Goal: Information Seeking & Learning: Learn about a topic

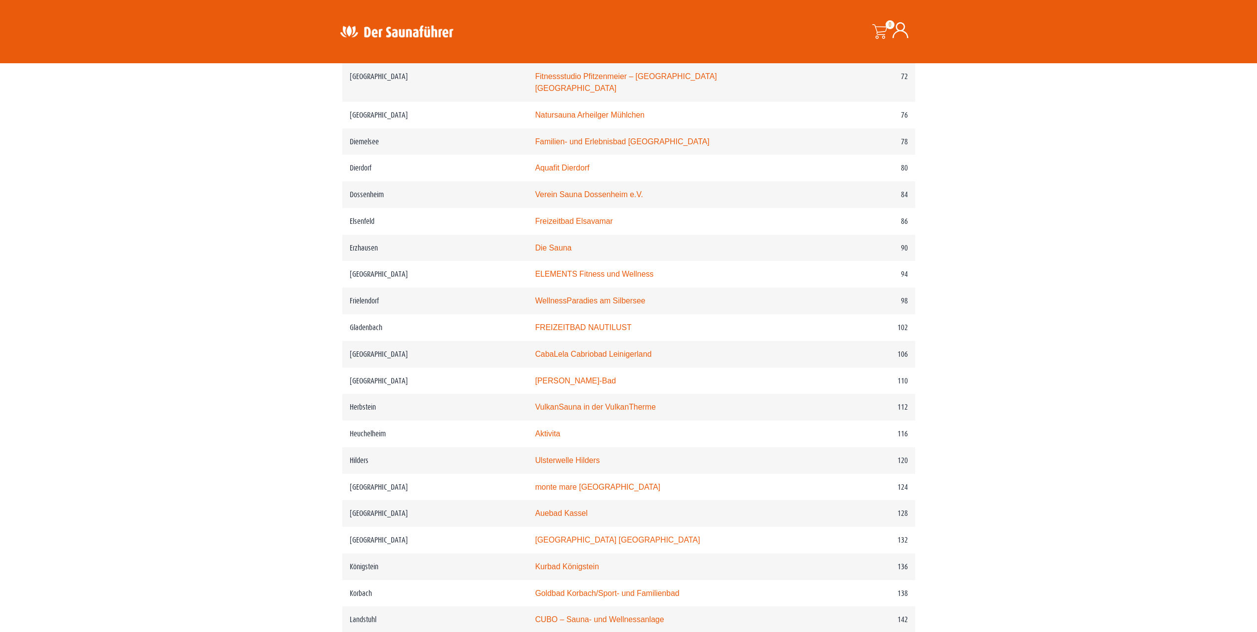
scroll to position [889, 0]
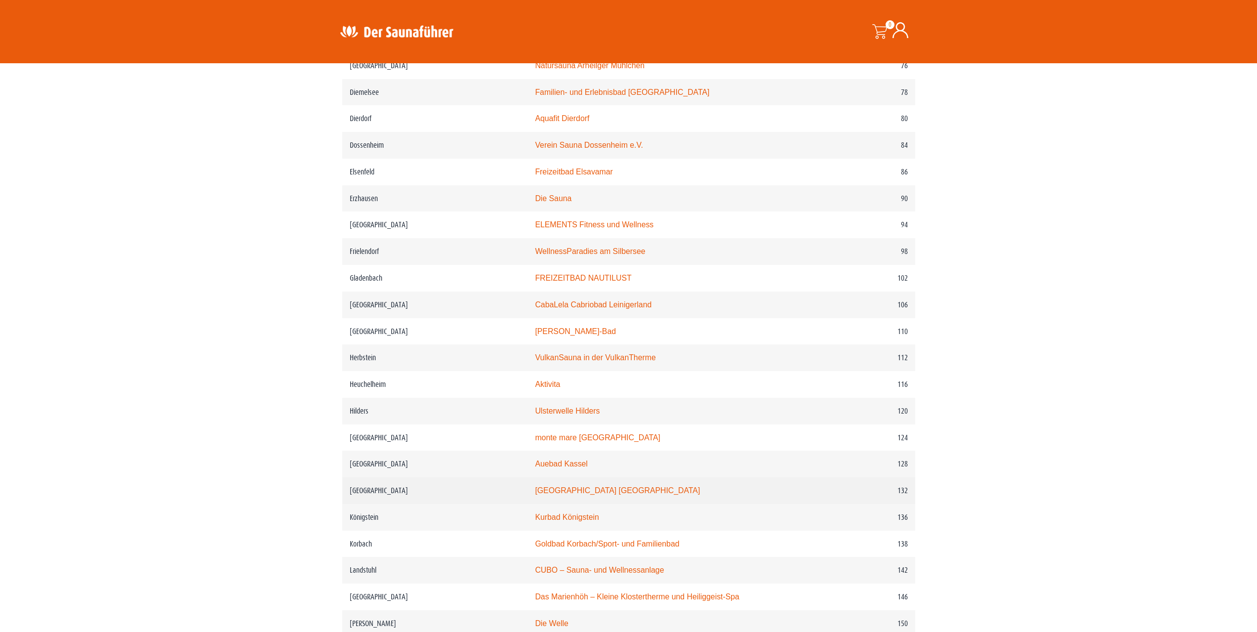
click at [571, 490] on link "Moselbad Koblenz" at bounding box center [617, 490] width 165 height 8
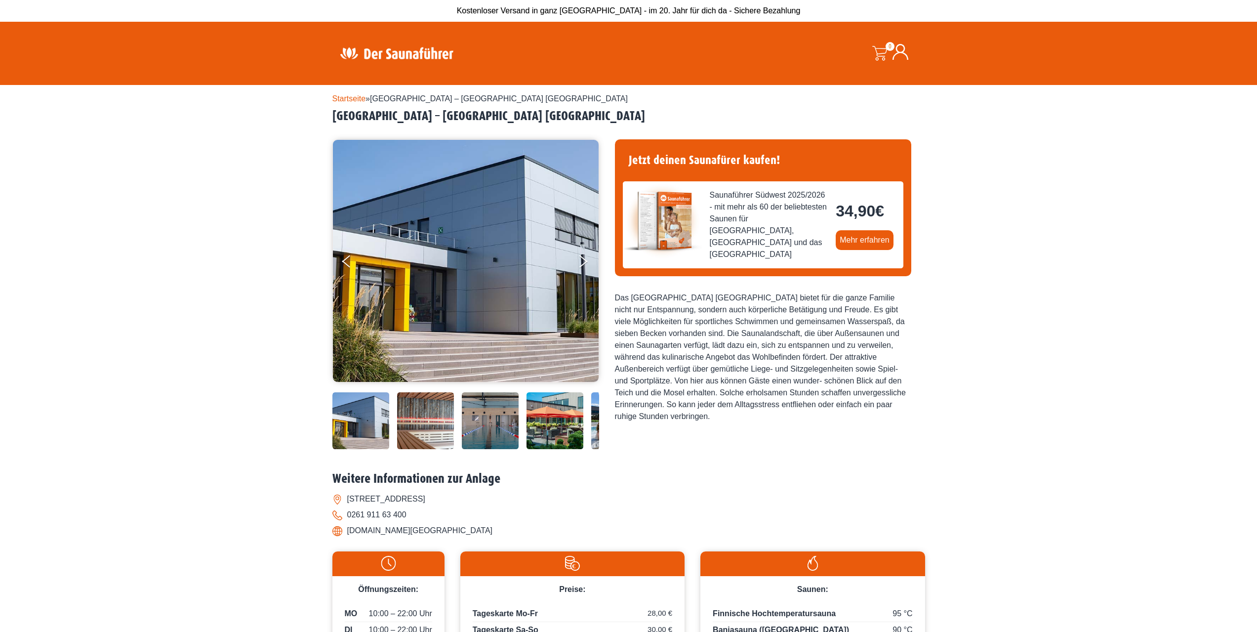
click at [368, 420] on img at bounding box center [360, 420] width 57 height 57
click at [408, 421] on img at bounding box center [425, 420] width 57 height 57
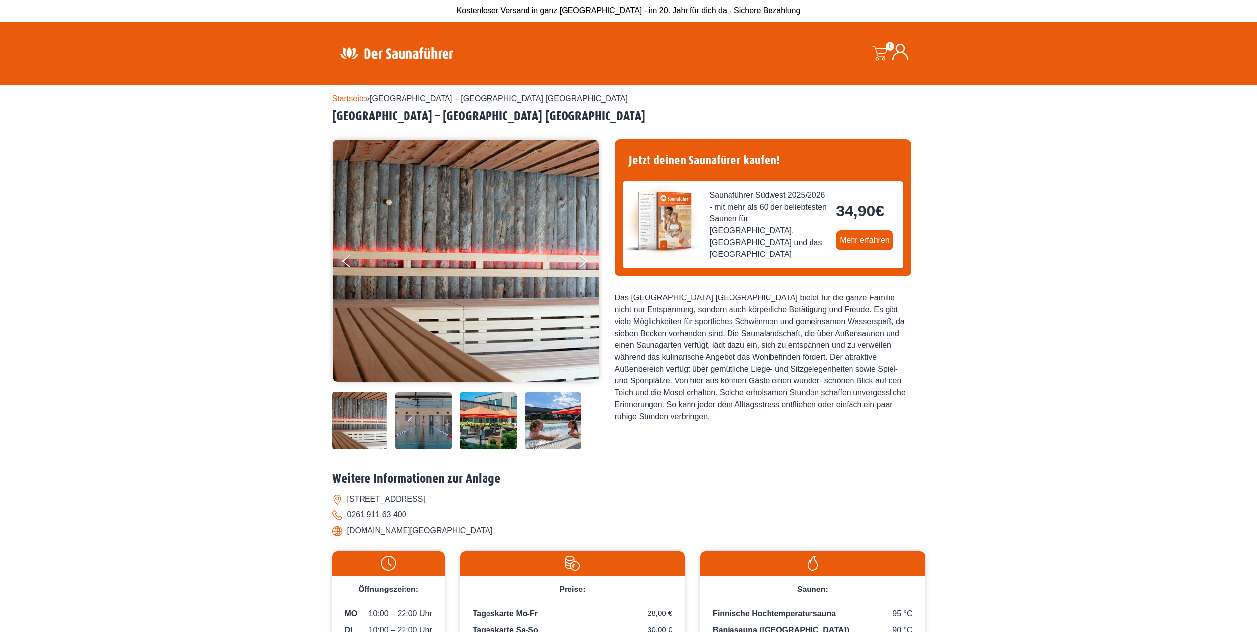
click at [429, 423] on img at bounding box center [423, 420] width 57 height 57
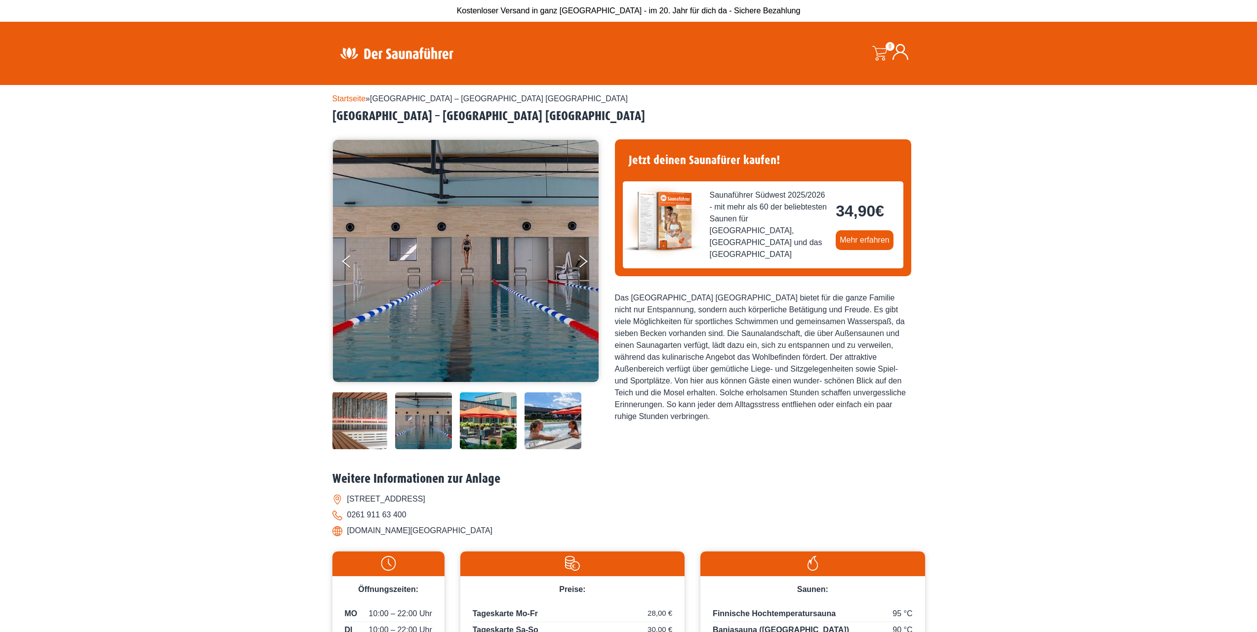
click at [449, 423] on img at bounding box center [423, 420] width 57 height 57
click at [489, 428] on img at bounding box center [488, 420] width 57 height 57
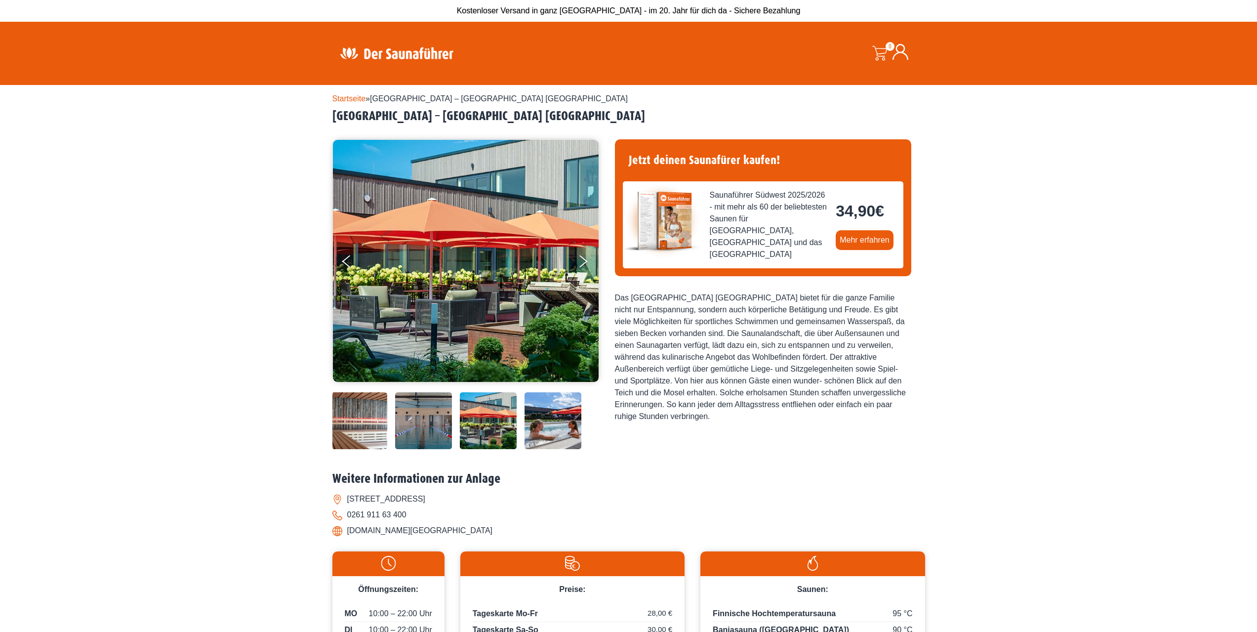
click at [532, 426] on img at bounding box center [553, 420] width 57 height 57
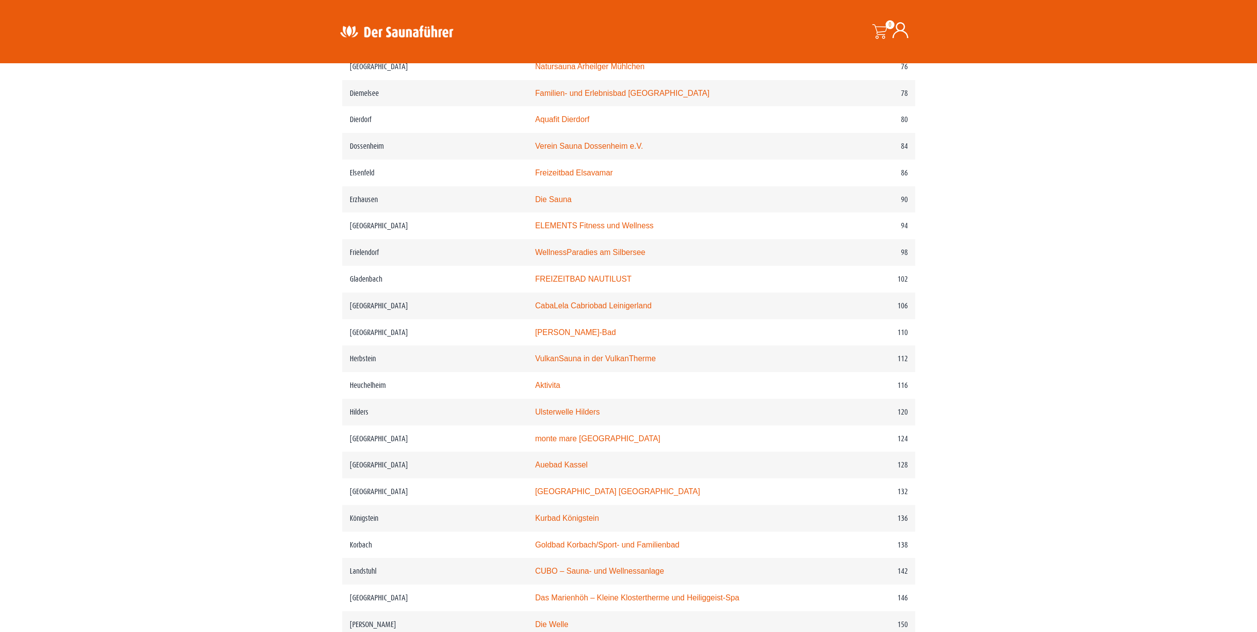
scroll to position [889, 0]
click at [590, 518] on link "Kurbad Königstein" at bounding box center [567, 517] width 64 height 8
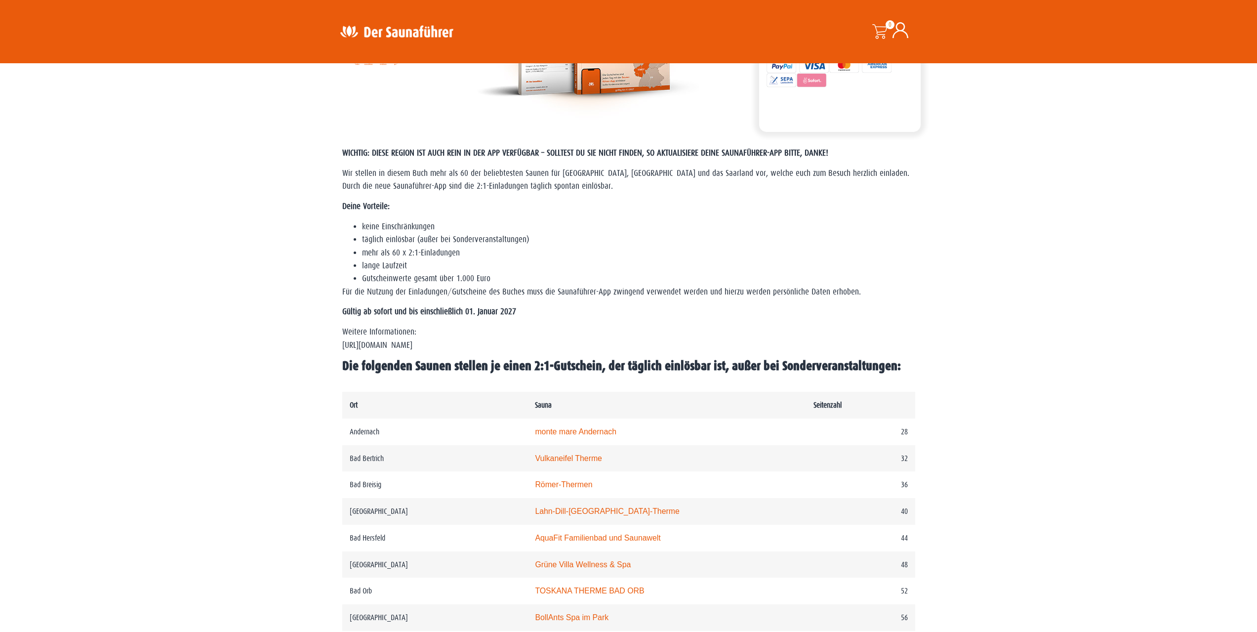
scroll to position [198, 0]
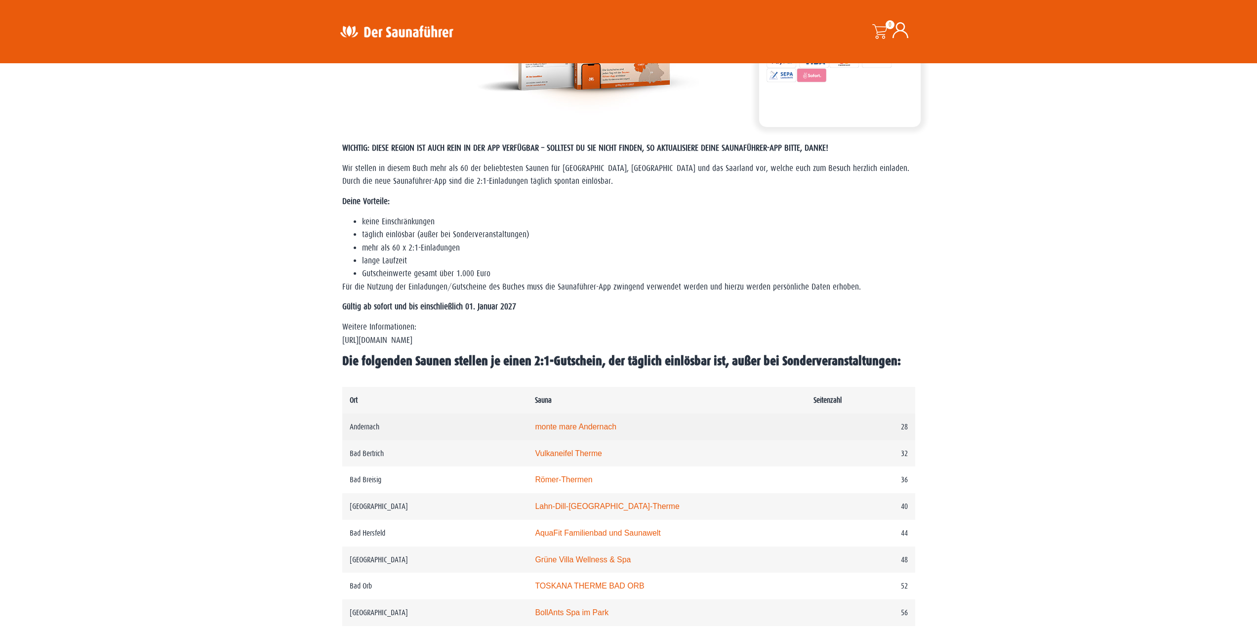
click at [602, 432] on td "monte mare Andernach" at bounding box center [667, 426] width 278 height 27
click at [601, 426] on link "monte mare Andernach" at bounding box center [576, 426] width 82 height 8
click at [607, 422] on link "monte mare Andernach" at bounding box center [576, 426] width 82 height 8
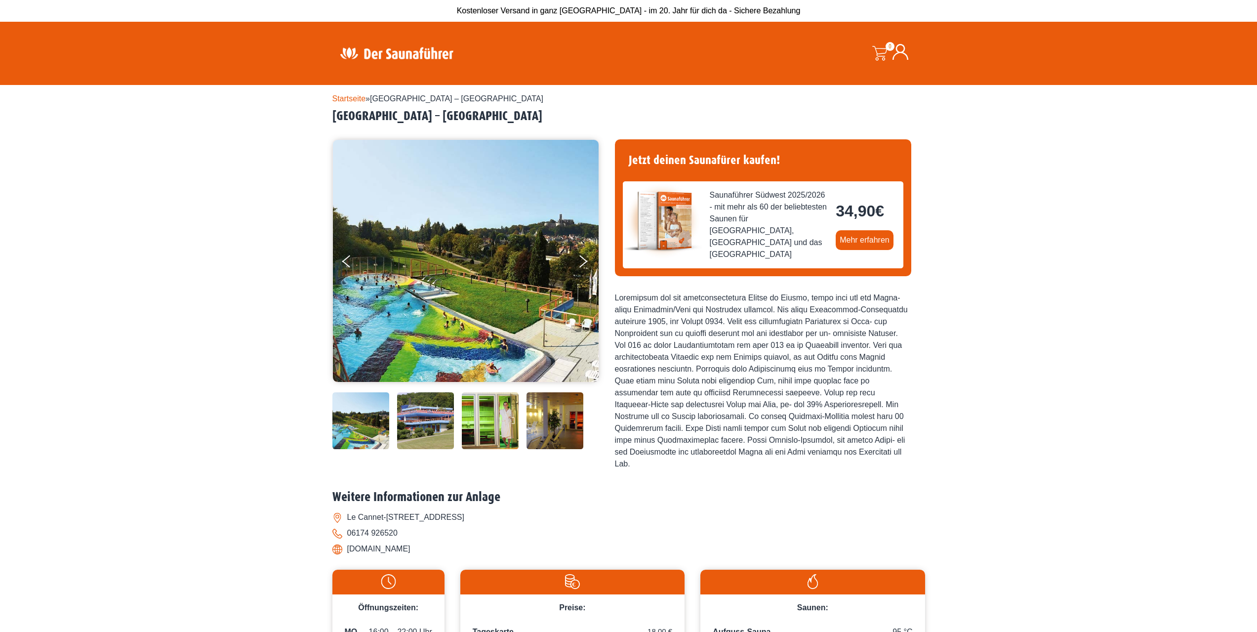
click at [552, 428] on img at bounding box center [555, 420] width 57 height 57
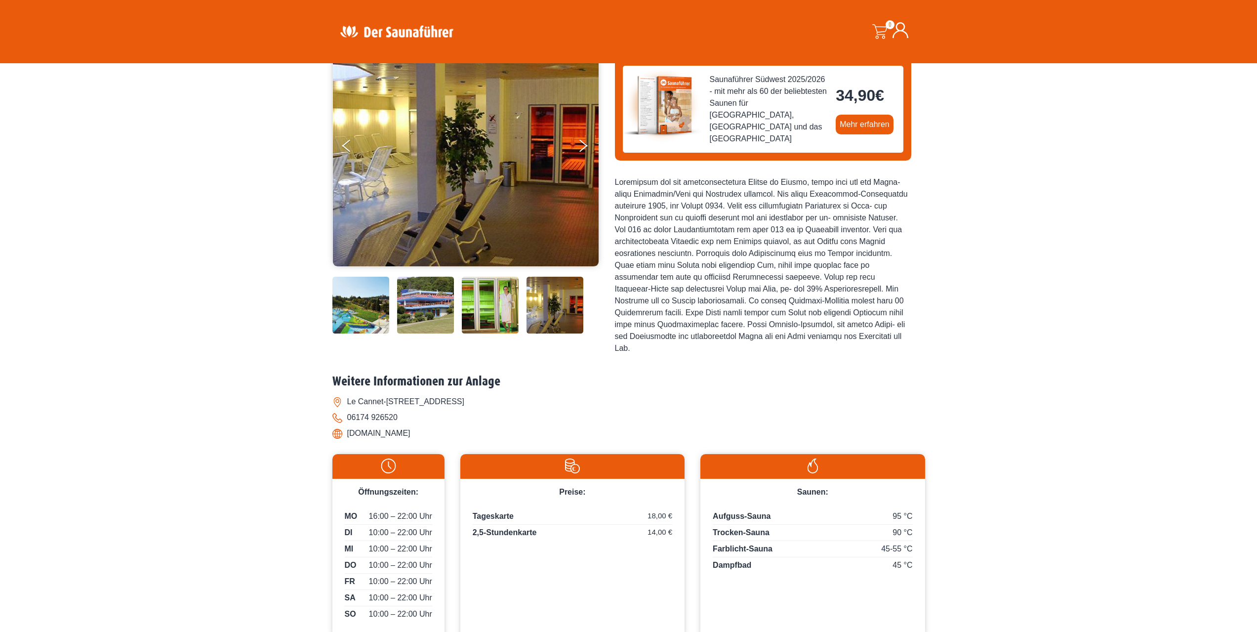
scroll to position [148, 0]
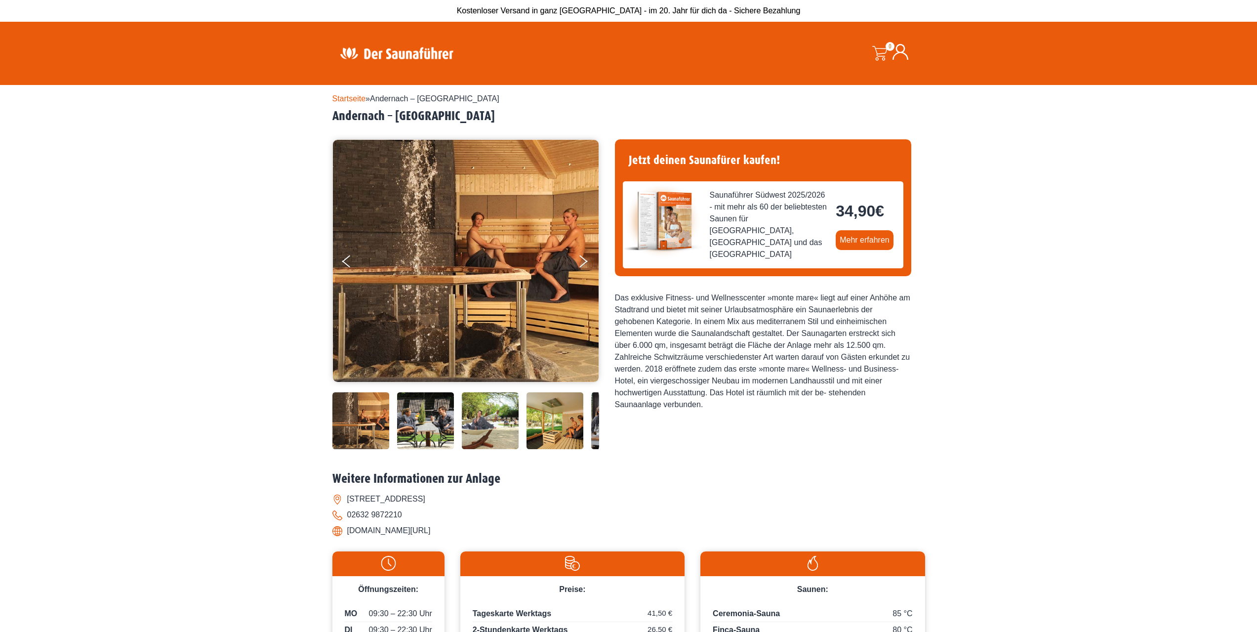
click at [569, 264] on img at bounding box center [466, 261] width 266 height 242
click at [582, 257] on button "Next" at bounding box center [589, 263] width 25 height 25
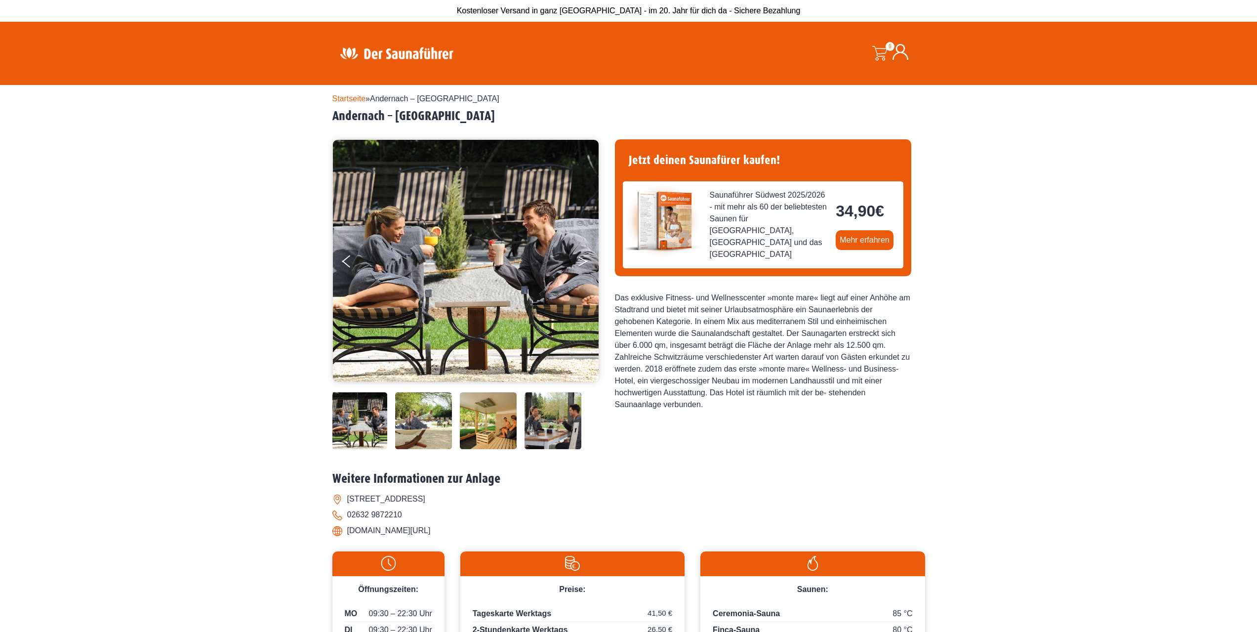
click at [582, 257] on button "Next" at bounding box center [589, 263] width 25 height 25
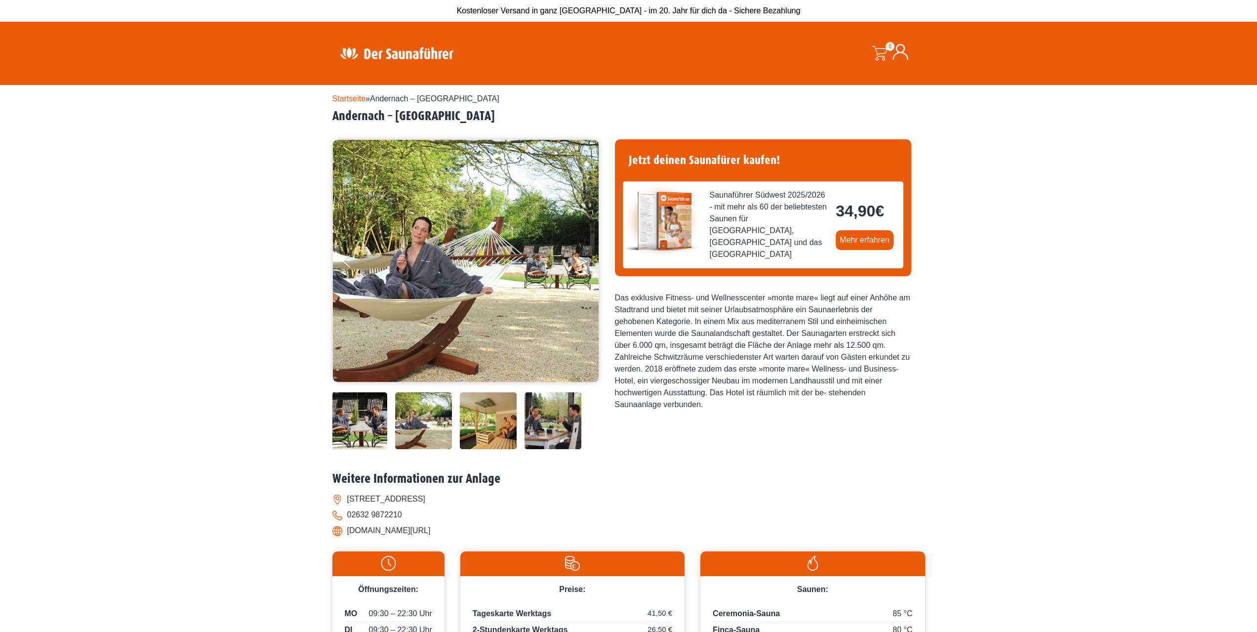
click at [582, 257] on button "Next" at bounding box center [589, 263] width 25 height 25
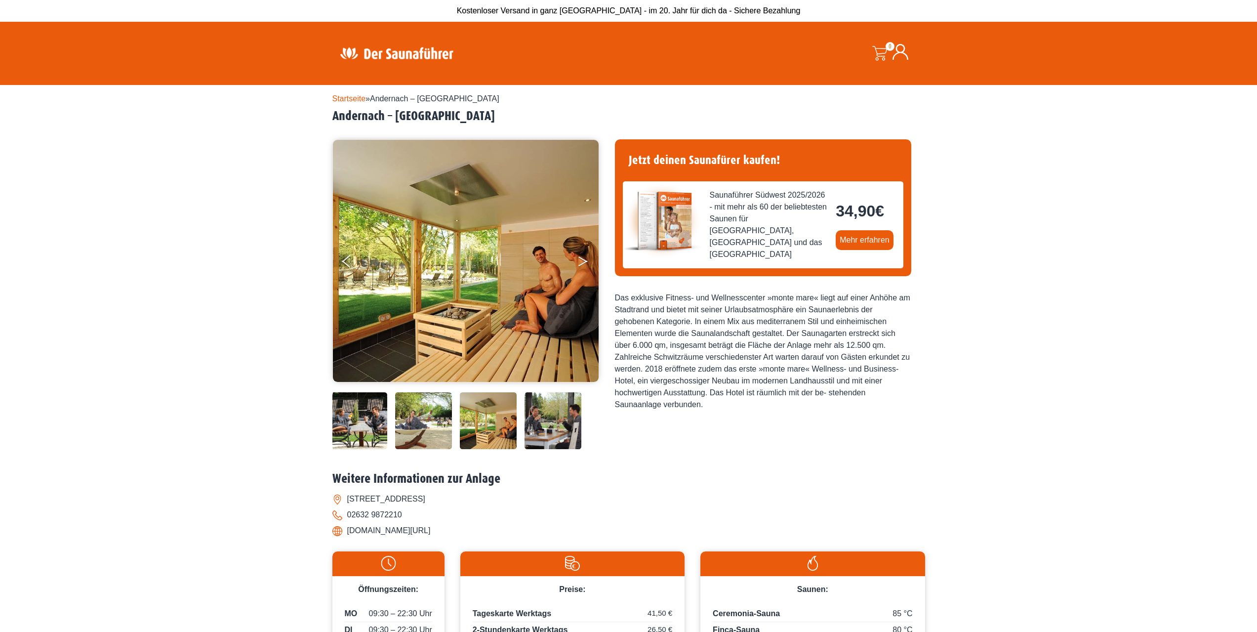
click at [582, 257] on button "Next" at bounding box center [589, 263] width 25 height 25
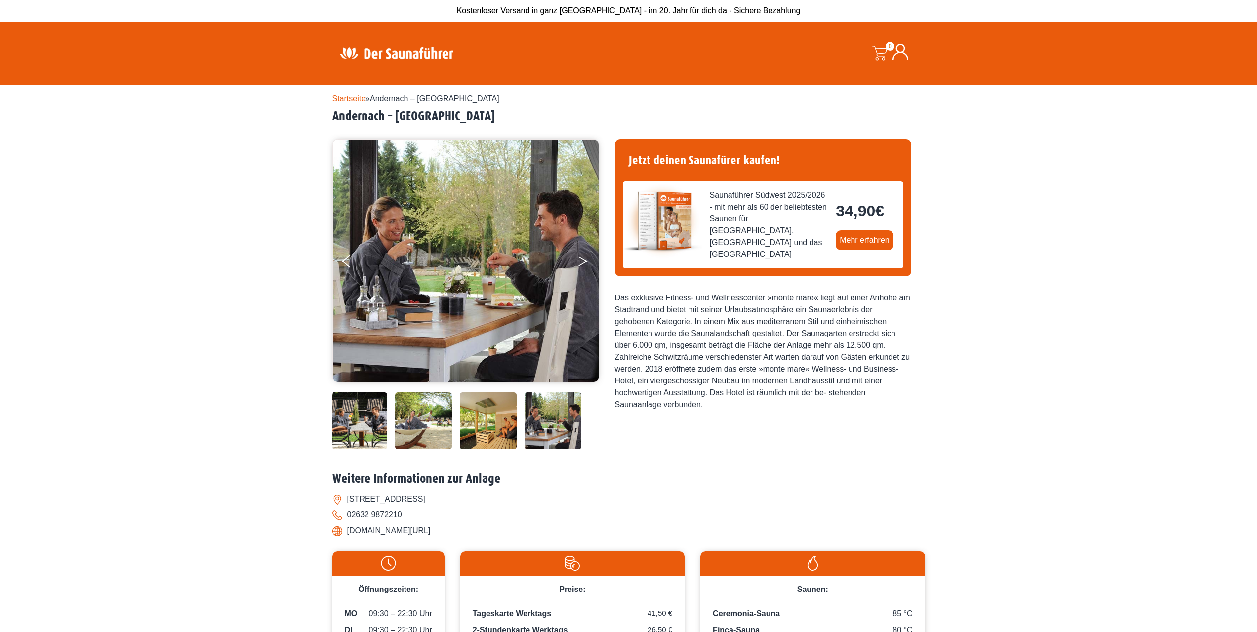
click at [582, 257] on button "Next" at bounding box center [589, 263] width 25 height 25
click at [577, 263] on button "Next" at bounding box center [589, 263] width 25 height 25
